Goal: Information Seeking & Learning: Learn about a topic

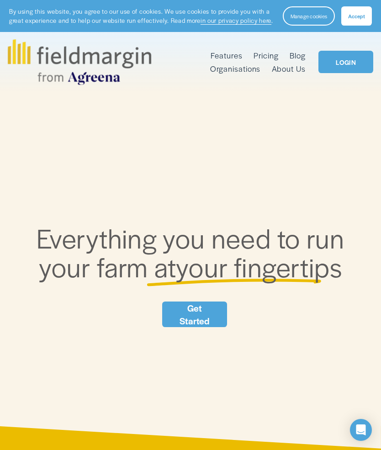
click at [0, 0] on div at bounding box center [0, 0] width 0 height 0
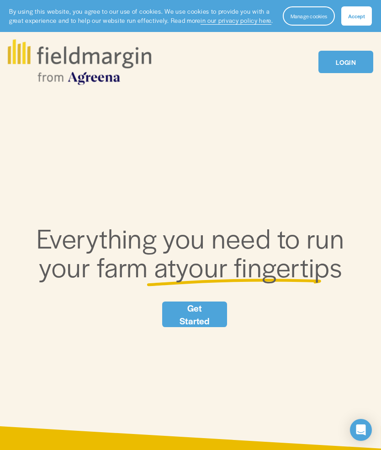
click at [330, 155] on div "Folder: Features Pricing Blog Organisations About Us" at bounding box center [190, 256] width 381 height 264
click at [90, 228] on link "Pricing" at bounding box center [59, 232] width 64 height 23
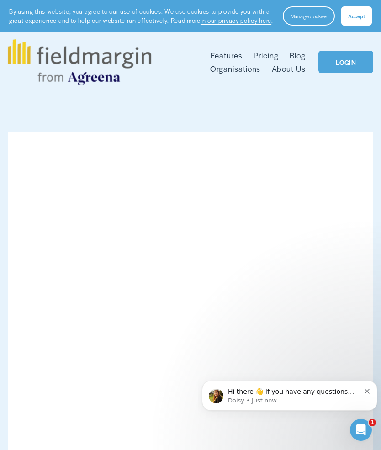
click at [0, 0] on div at bounding box center [0, 0] width 0 height 0
click at [107, 210] on link "Folder: Features" at bounding box center [80, 208] width 107 height 23
click at [108, 234] on link "Mapping" at bounding box center [69, 230] width 84 height 23
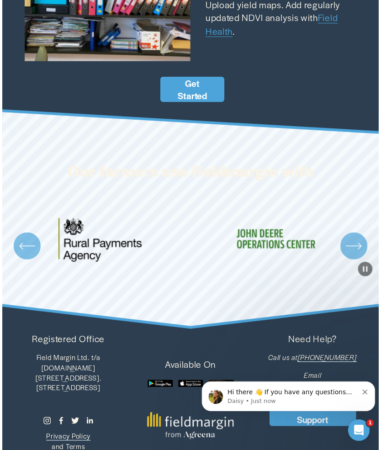
scroll to position [1378, 0]
